Goal: Information Seeking & Learning: Learn about a topic

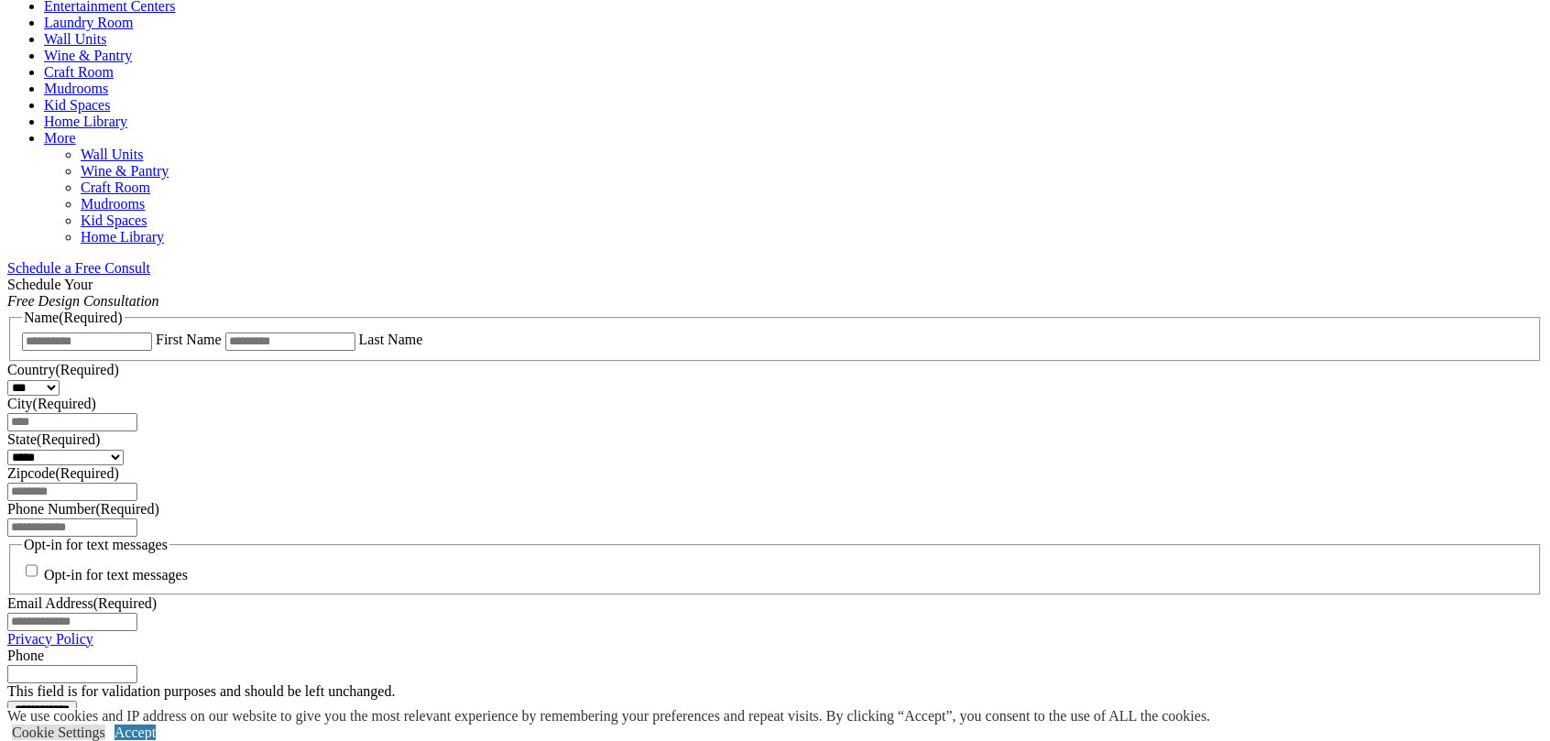
scroll to position [1374, 0]
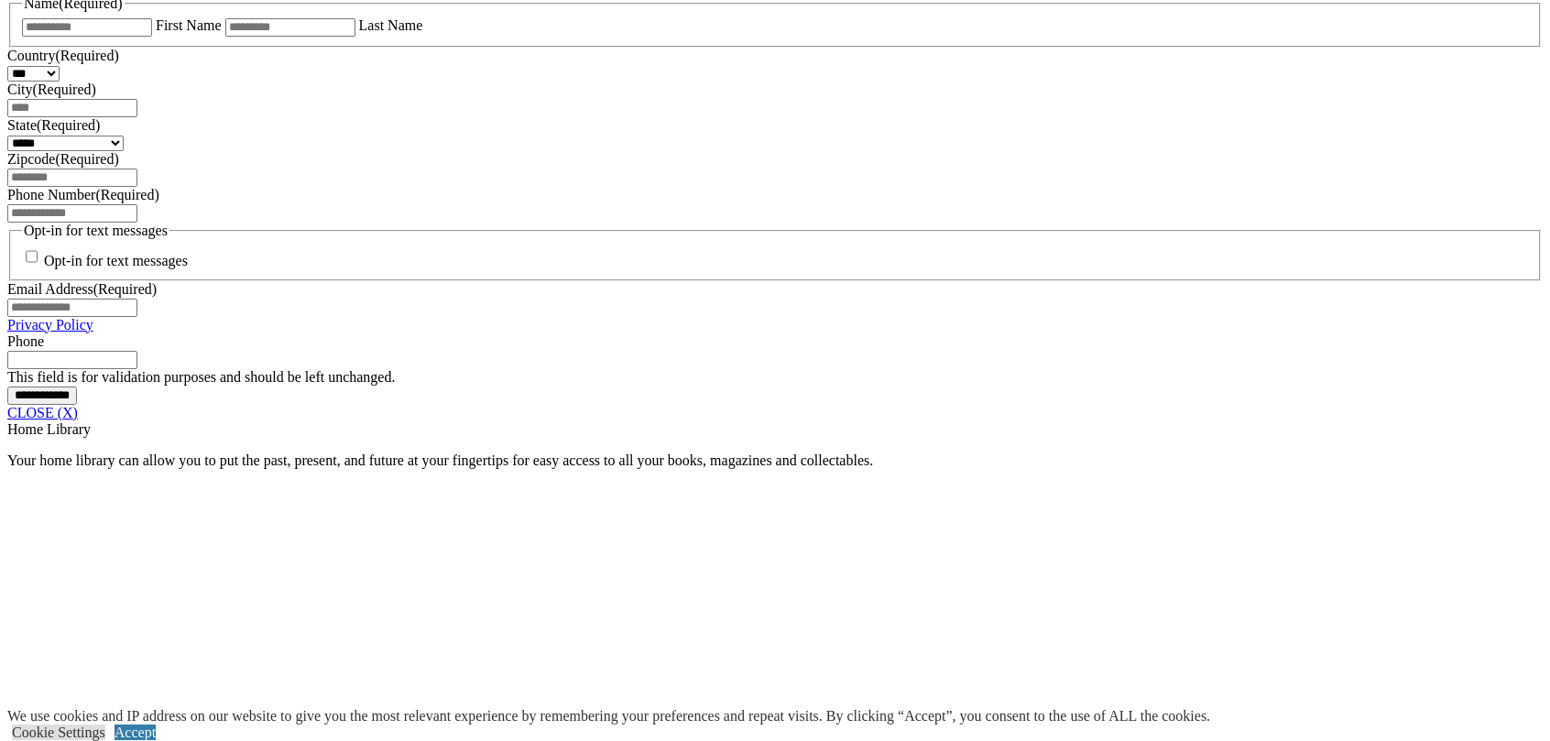
scroll to position [1283, 0]
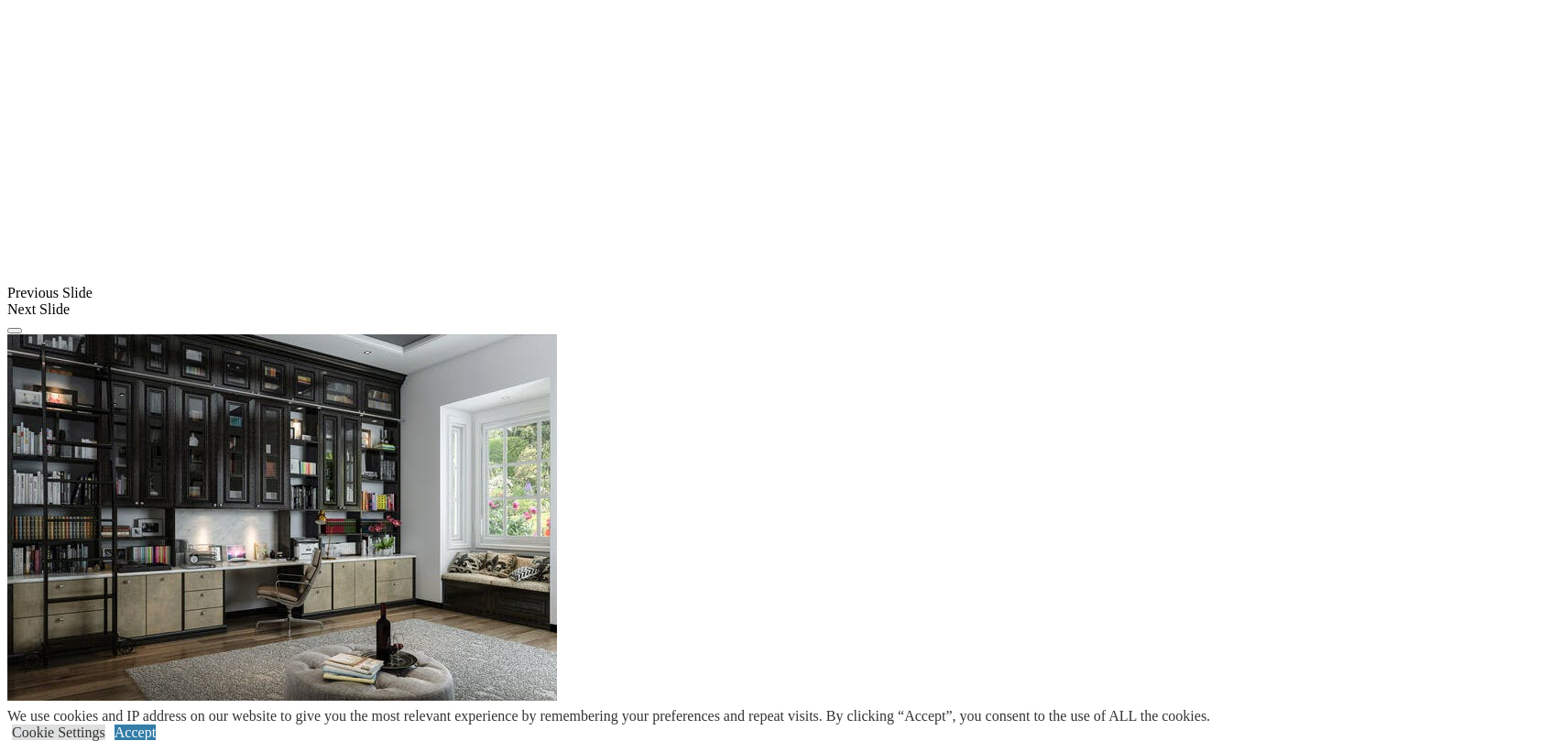
scroll to position [1557, 0]
